Goal: Navigation & Orientation: Find specific page/section

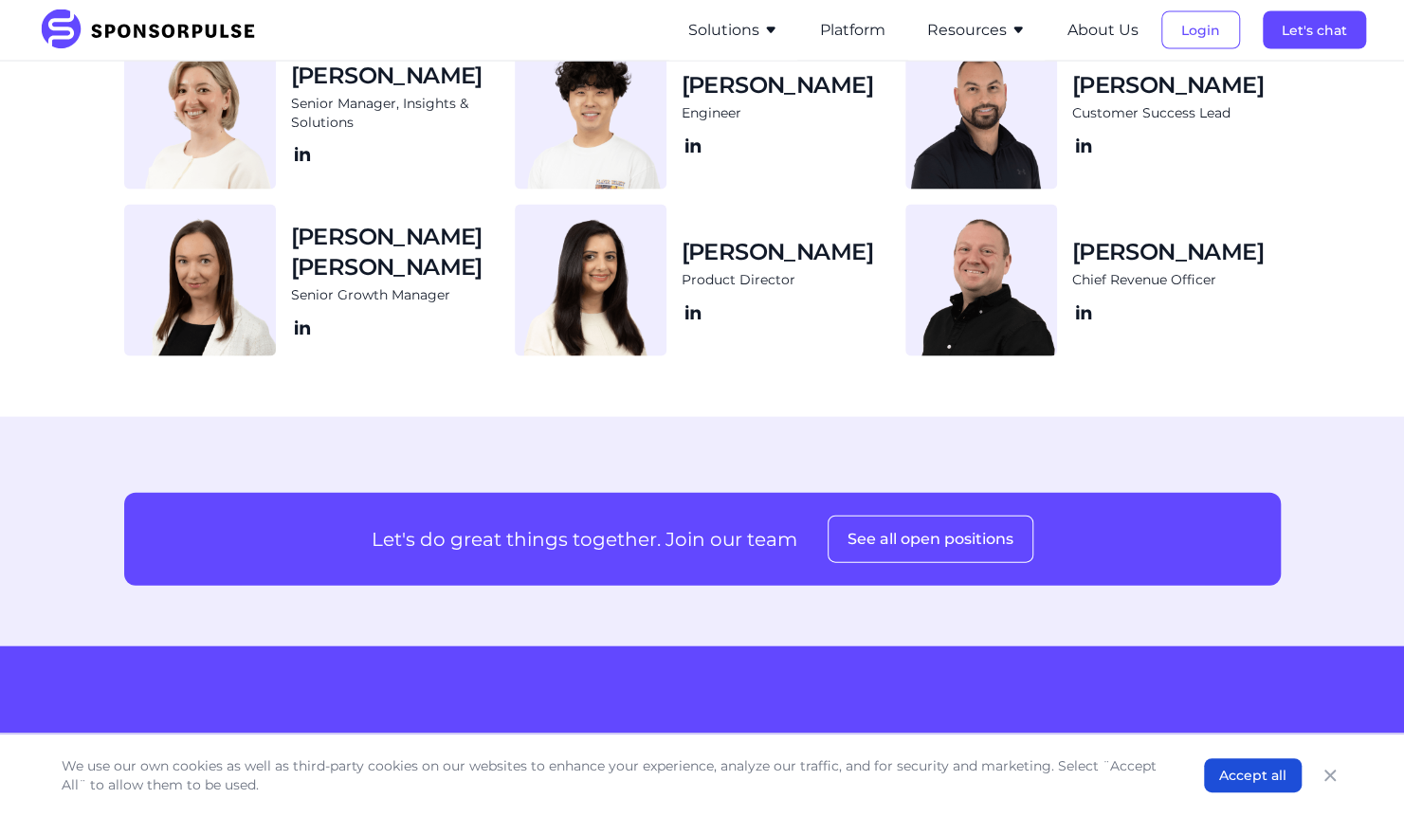
scroll to position [2275, 0]
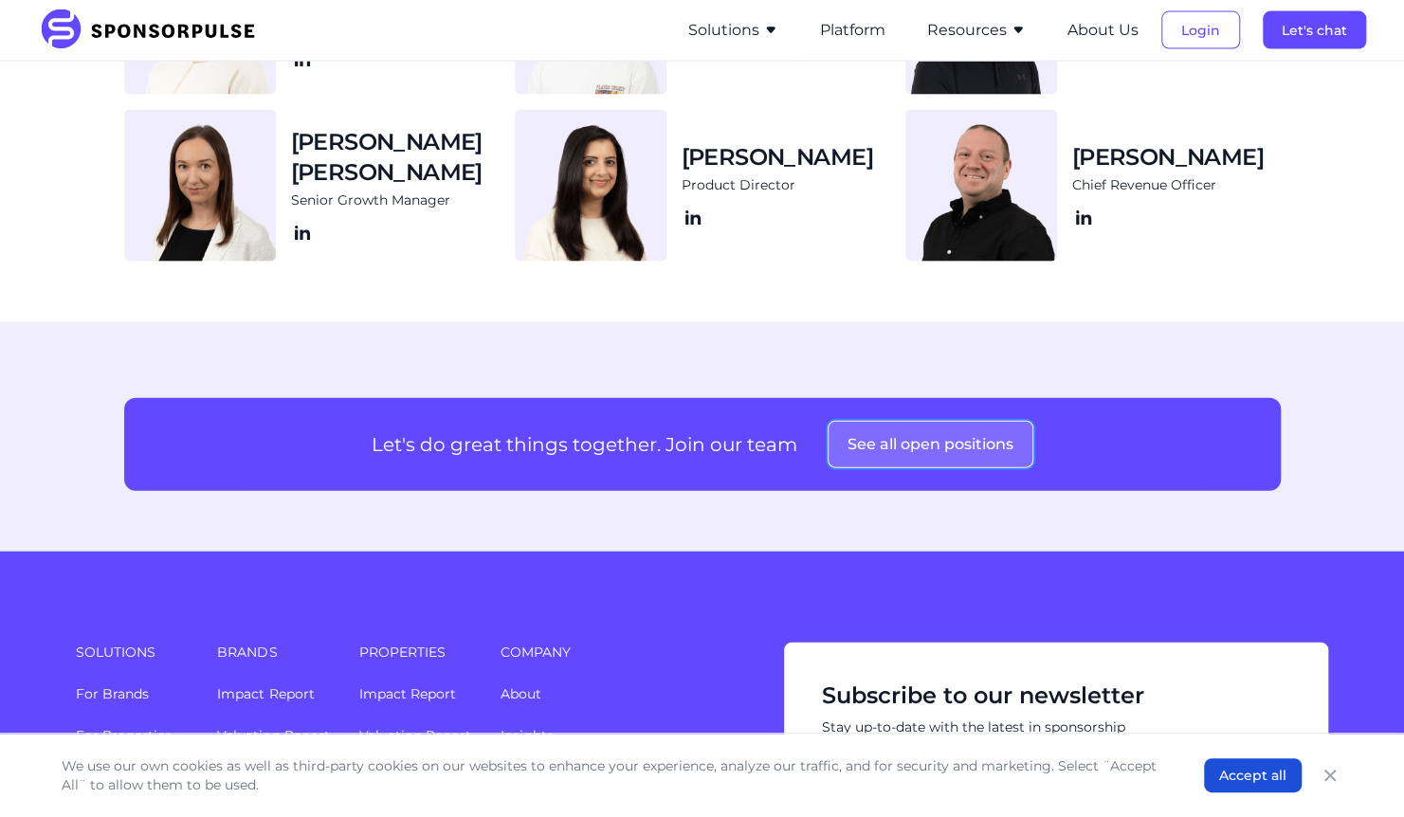
click at [898, 443] on button "See all open positions" at bounding box center [930, 444] width 206 height 47
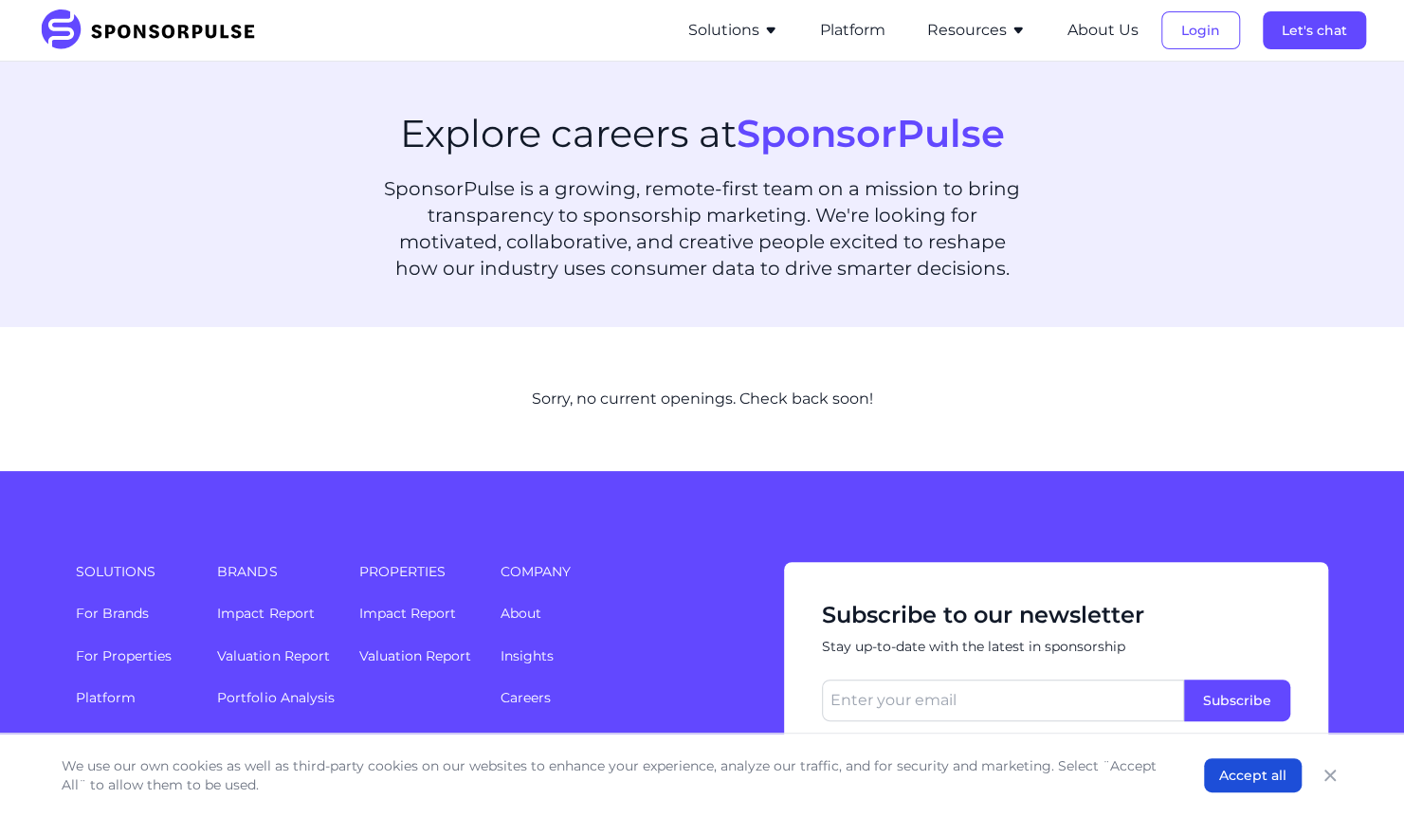
click at [1007, 23] on button "Resources" at bounding box center [976, 30] width 99 height 23
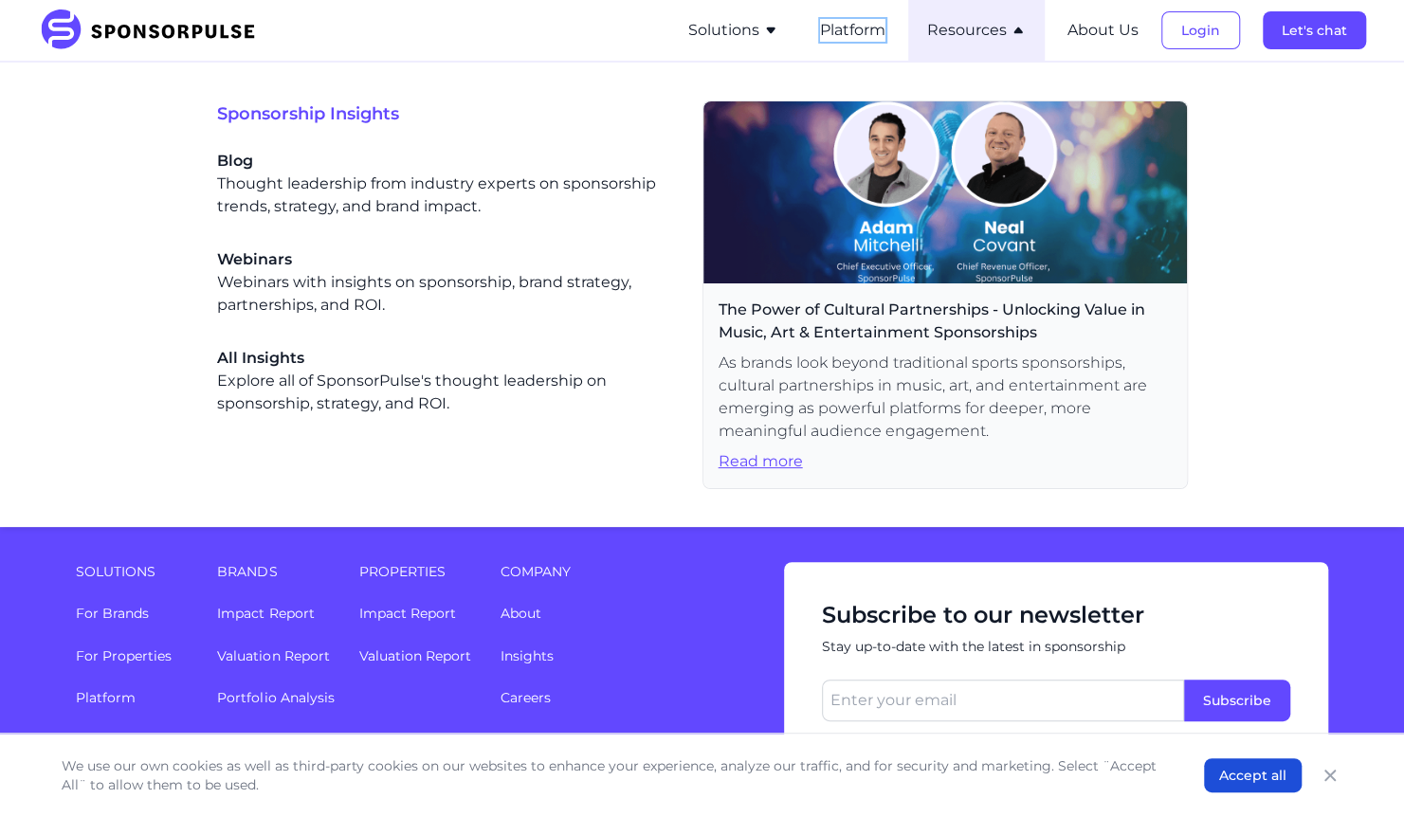
click at [855, 36] on button "Platform" at bounding box center [852, 30] width 65 height 23
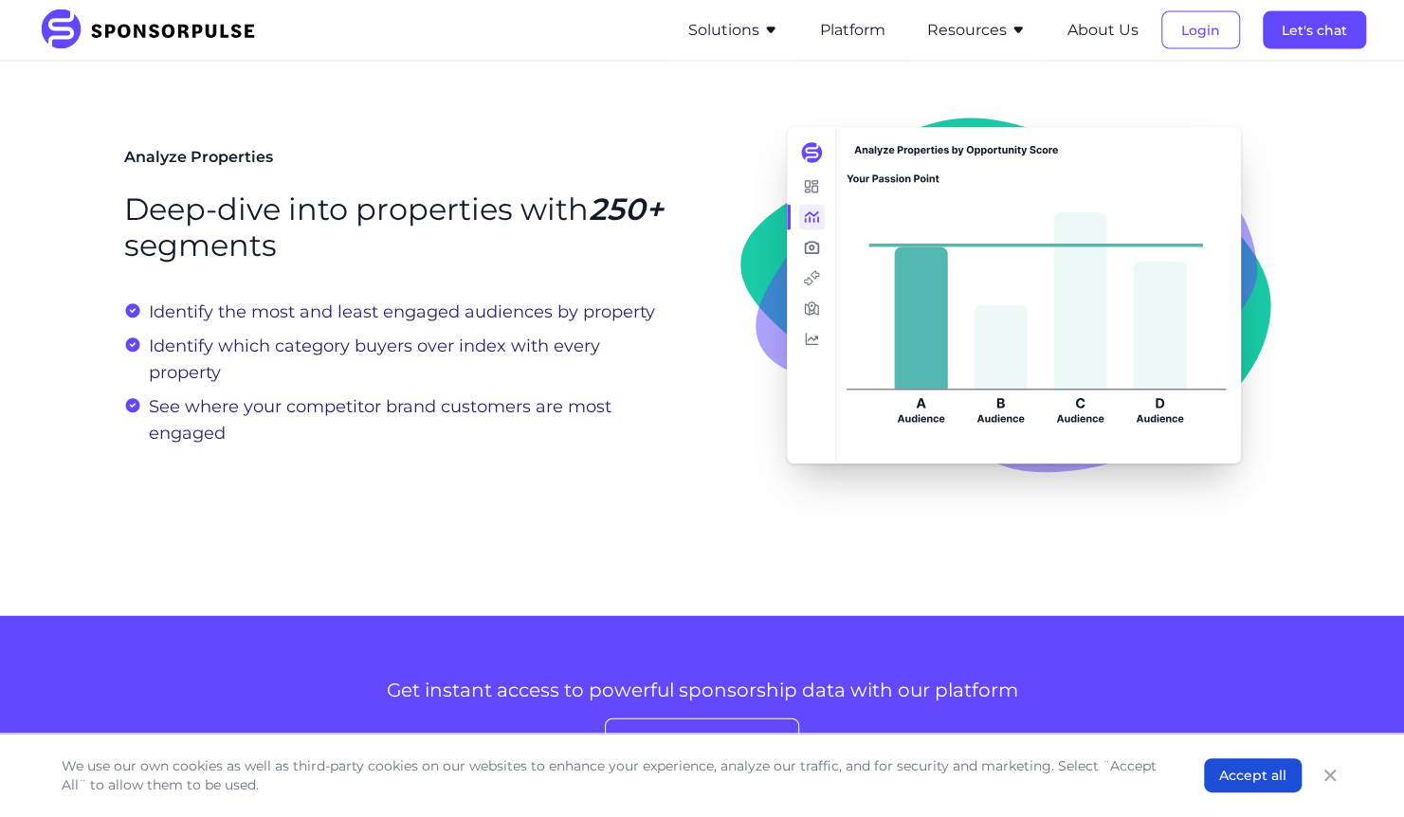
scroll to position [1990, 0]
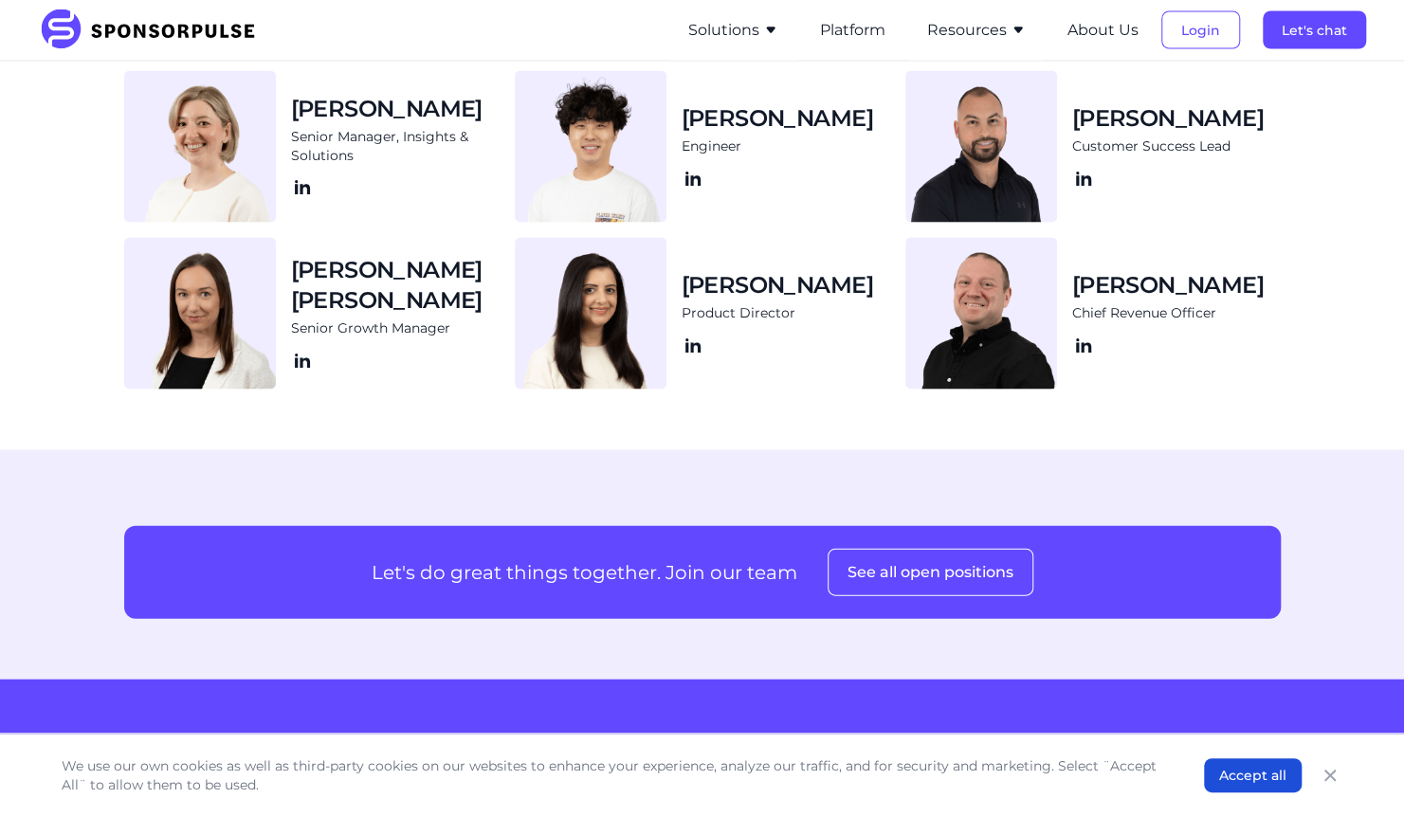
scroll to position [2275, 0]
